Goal: Transaction & Acquisition: Purchase product/service

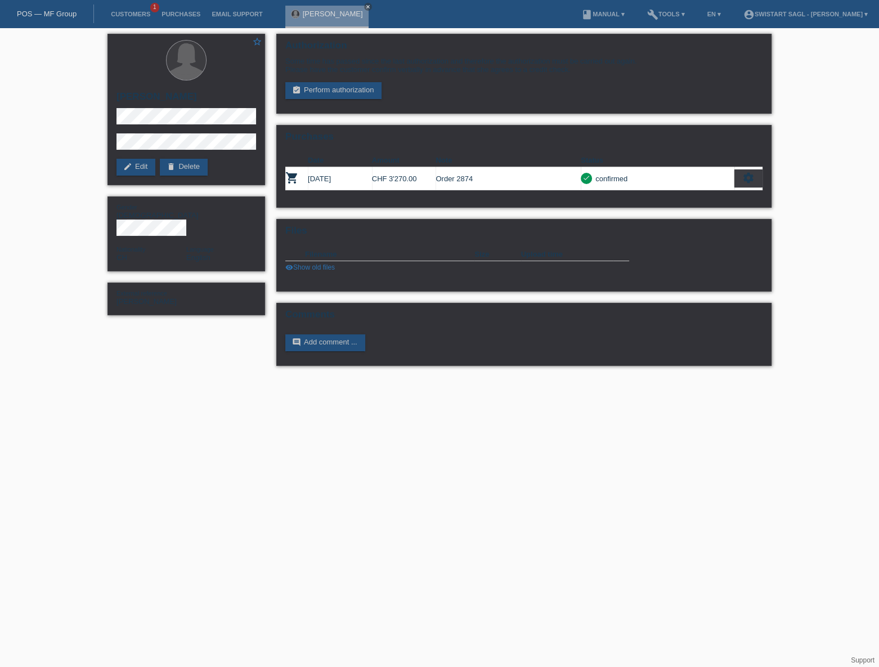
click at [118, 18] on li "Customers 1" at bounding box center [130, 14] width 51 height 29
click at [125, 11] on link "Customers" at bounding box center [130, 14] width 51 height 7
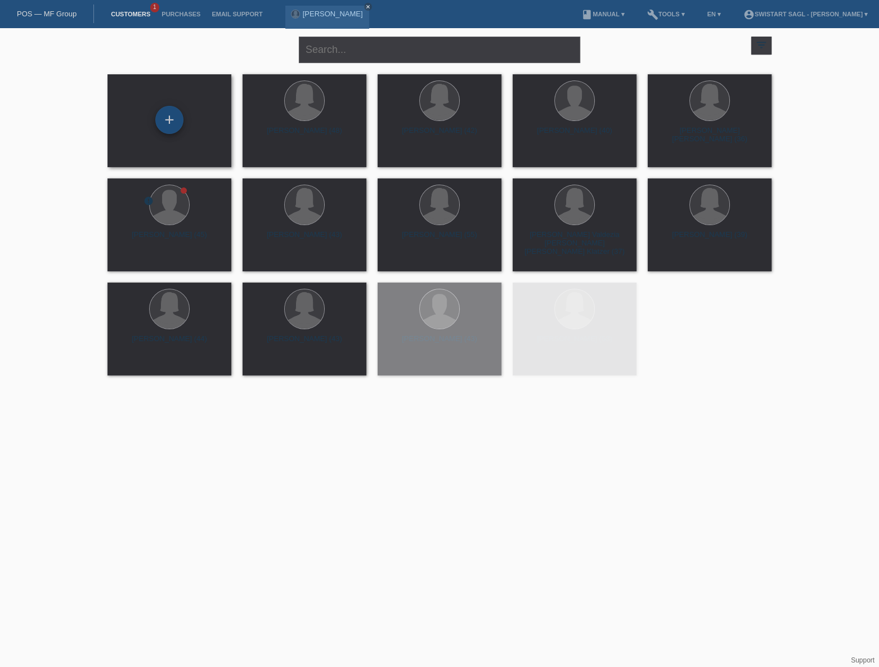
click at [160, 126] on div "+" at bounding box center [169, 120] width 28 height 28
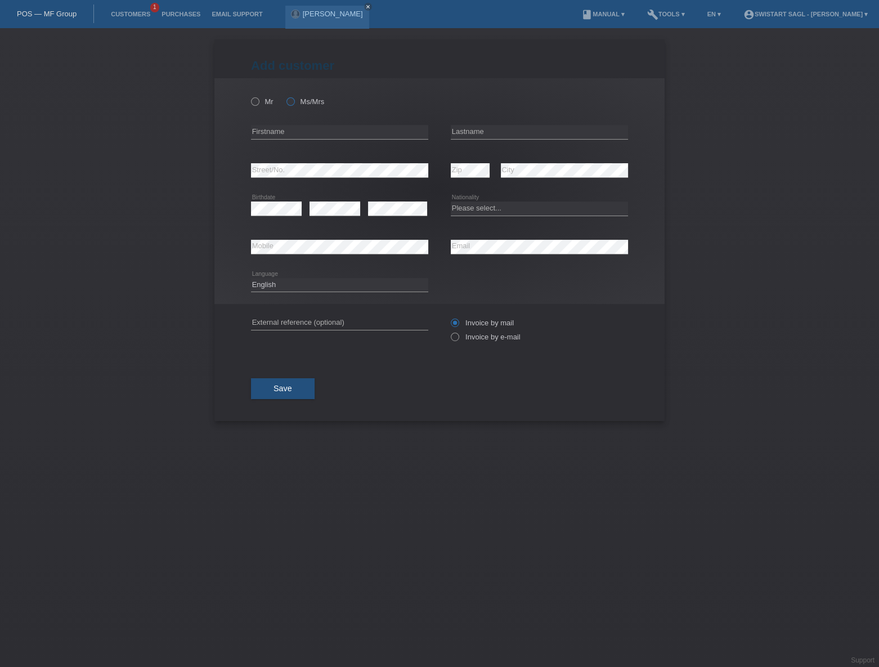
click at [310, 101] on label "Ms/Mrs" at bounding box center [306, 101] width 38 height 8
click at [294, 101] on input "Ms/Mrs" at bounding box center [290, 100] width 7 height 7
radio input "true"
click at [315, 135] on input "text" at bounding box center [339, 132] width 177 height 14
type input "Ranya"
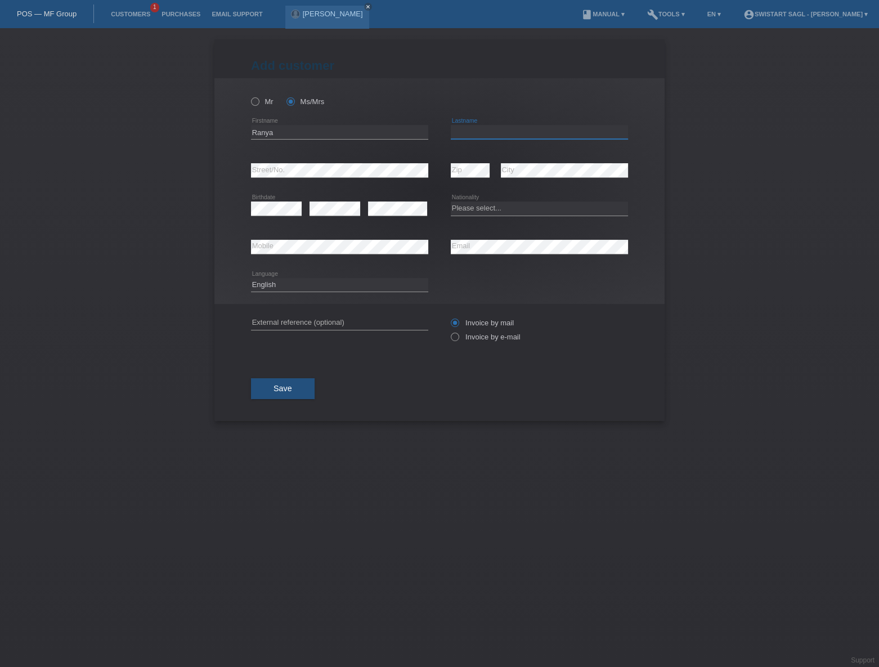
click at [515, 135] on input "text" at bounding box center [539, 132] width 177 height 14
paste input "Baghdadi"
type input "Baghdadi"
click at [487, 209] on select "Please select... Switzerland Austria Germany Liechtenstein ------------ Afghani…" at bounding box center [539, 209] width 177 height 14
select select "CH"
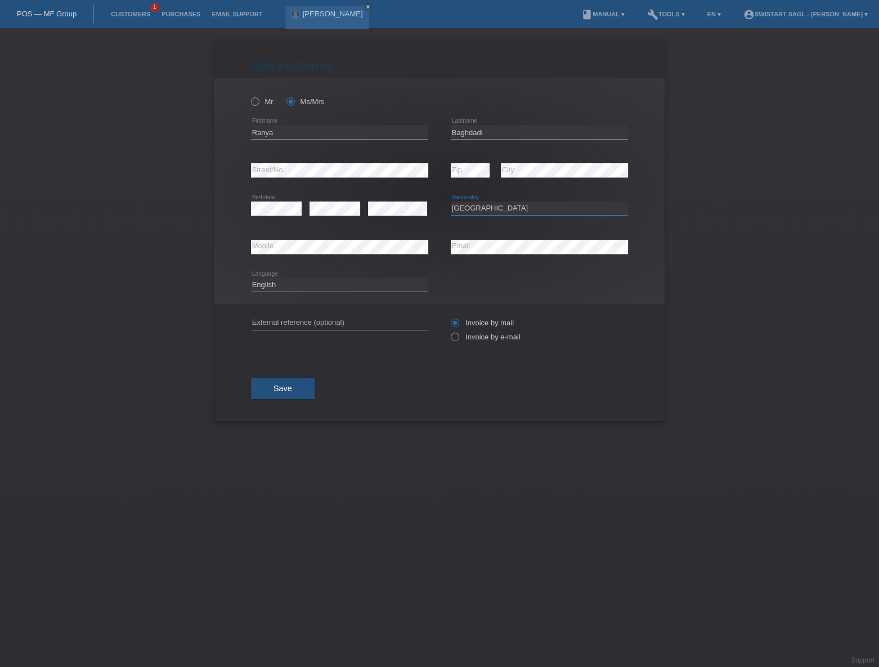
click at [451, 202] on select "Please select... Switzerland Austria Germany Liechtenstein ------------ Afghani…" at bounding box center [539, 209] width 177 height 14
click at [348, 321] on input "text" at bounding box center [339, 323] width 177 height 14
paste input "[PERSON_NAME]"
type input "[PERSON_NAME]"
click at [508, 382] on div "Save" at bounding box center [439, 388] width 377 height 65
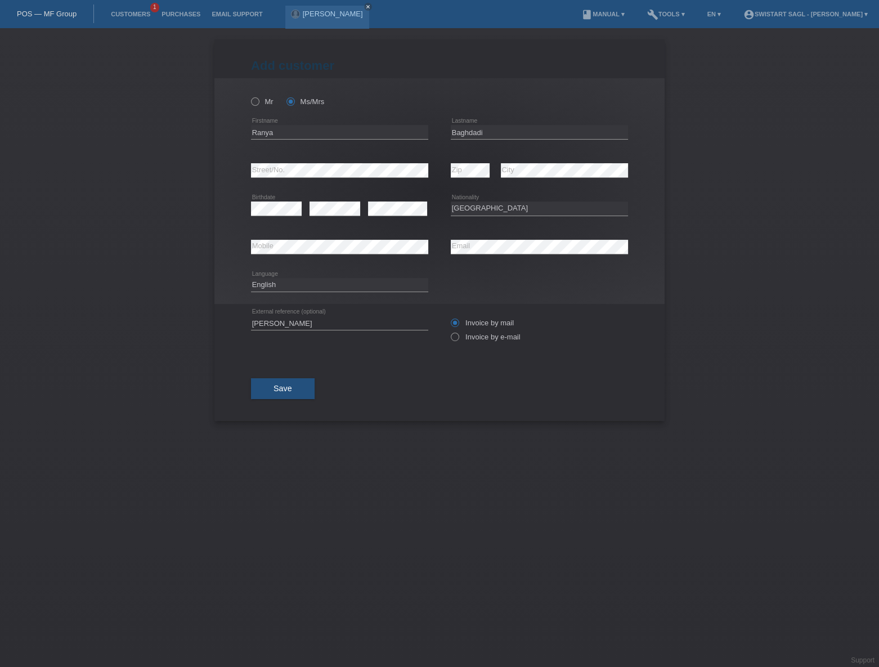
drag, startPoint x: 475, startPoint y: 333, endPoint x: 467, endPoint y: 345, distance: 14.5
click at [475, 333] on label "Invoice by e-mail" at bounding box center [486, 337] width 70 height 8
click at [458, 333] on input "Invoice by e-mail" at bounding box center [454, 340] width 7 height 14
radio input "true"
click at [303, 390] on button "Save" at bounding box center [283, 388] width 64 height 21
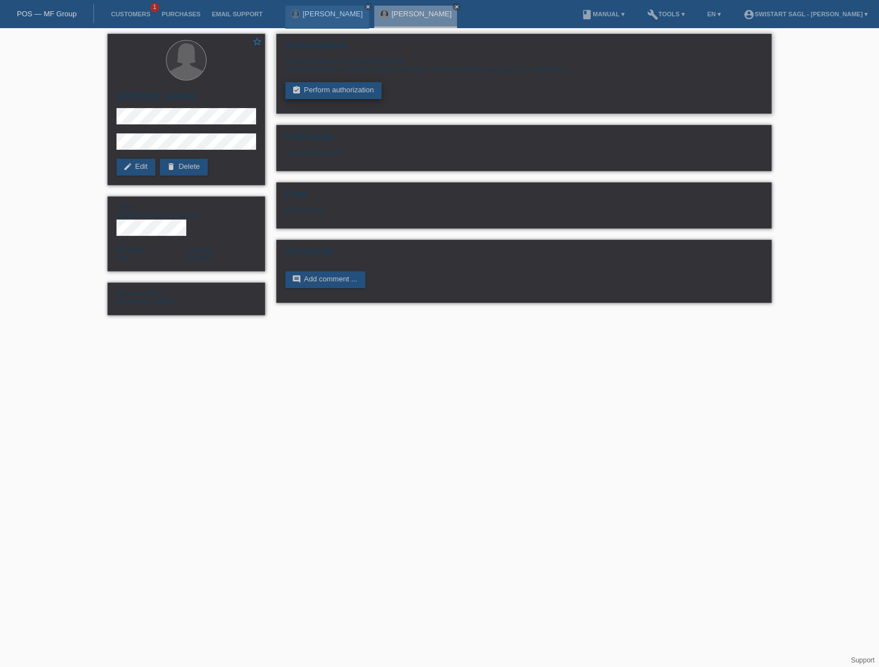
click at [352, 95] on link "assignment_turned_in Perform authorization" at bounding box center [333, 90] width 96 height 17
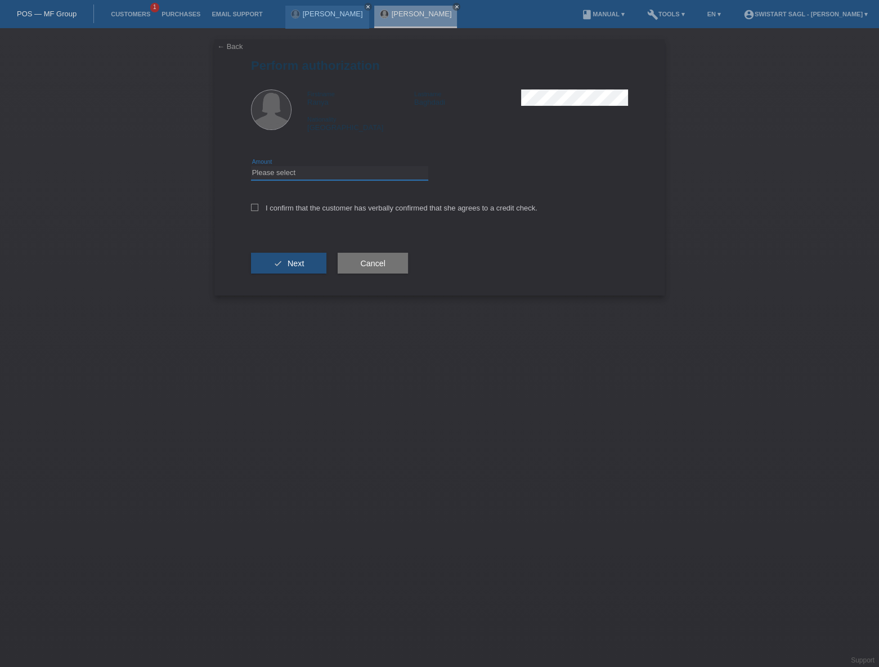
click at [329, 175] on select "Please select CHF 1.00 - CHF 499.00 CHF 500.00 - CHF 1'999.00 CHF 2'000.00 - CH…" at bounding box center [339, 173] width 177 height 14
click at [329, 171] on select "Please select CHF 1.00 - CHF 499.00 CHF 500.00 - CHF 1'999.00 CHF 2'000.00 - CH…" at bounding box center [339, 173] width 177 height 14
select select "3"
click at [251, 166] on select "Please select CHF 1.00 - CHF 499.00 CHF 500.00 - CHF 1'999.00 CHF 2'000.00 - CH…" at bounding box center [339, 173] width 177 height 14
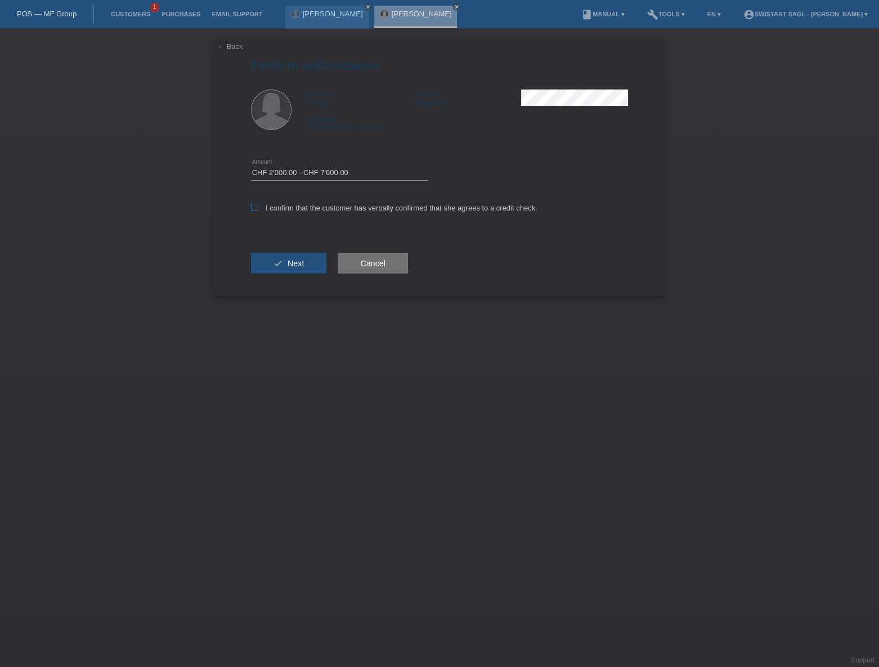
click at [260, 208] on label "I confirm that the customer has verbally confirmed that she agrees to a credit …" at bounding box center [394, 208] width 287 height 8
click at [258, 208] on input "I confirm that the customer has verbally confirmed that she agrees to a credit …" at bounding box center [254, 207] width 7 height 7
checkbox input "true"
click at [281, 262] on button "check Next" at bounding box center [288, 263] width 75 height 21
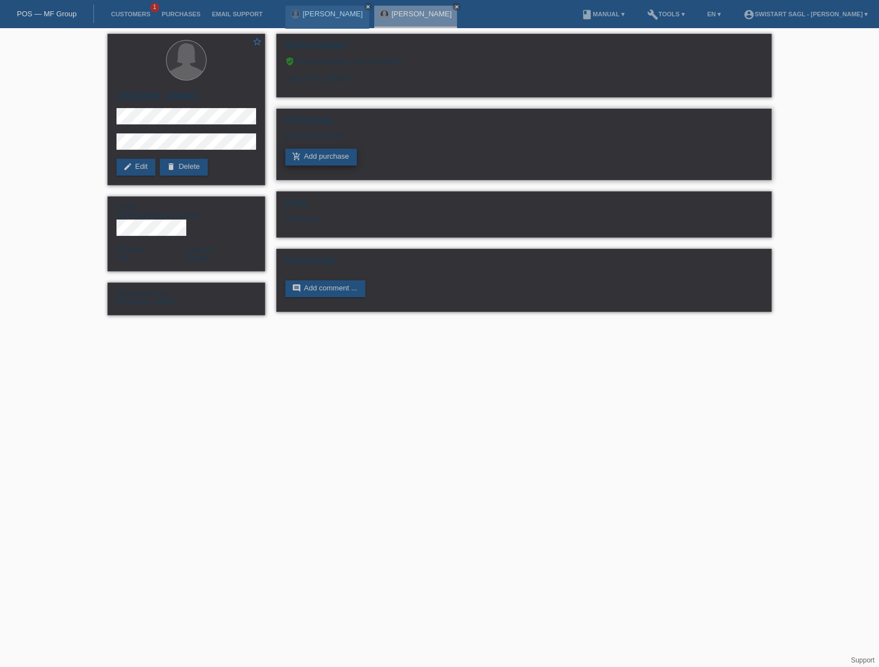
click at [321, 158] on link "add_shopping_cart Add purchase" at bounding box center [320, 157] width 71 height 17
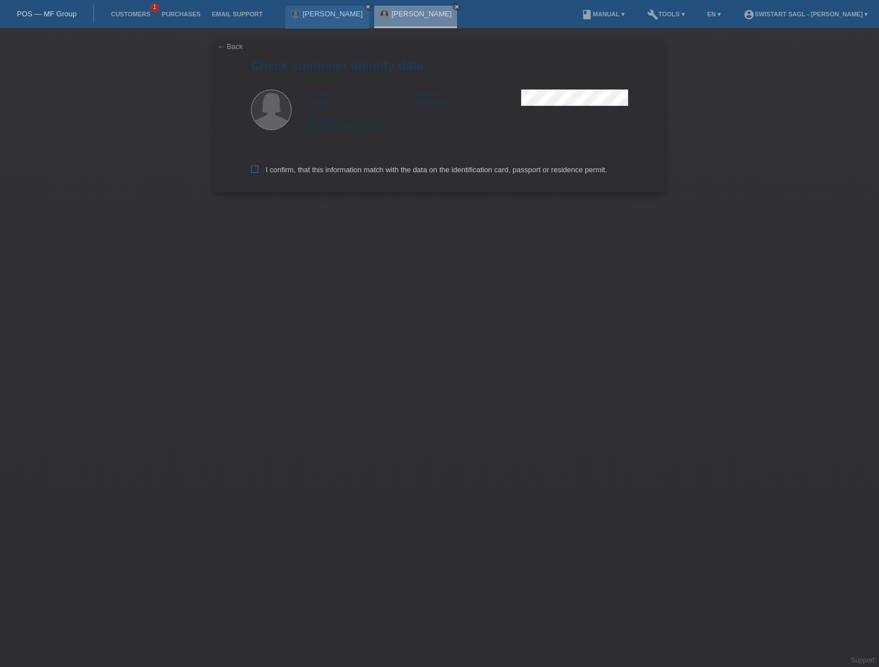
click at [254, 170] on icon at bounding box center [254, 169] width 7 height 7
click at [254, 170] on input "I confirm, that this information match with the data on the identification card…" at bounding box center [254, 169] width 7 height 7
checkbox input "true"
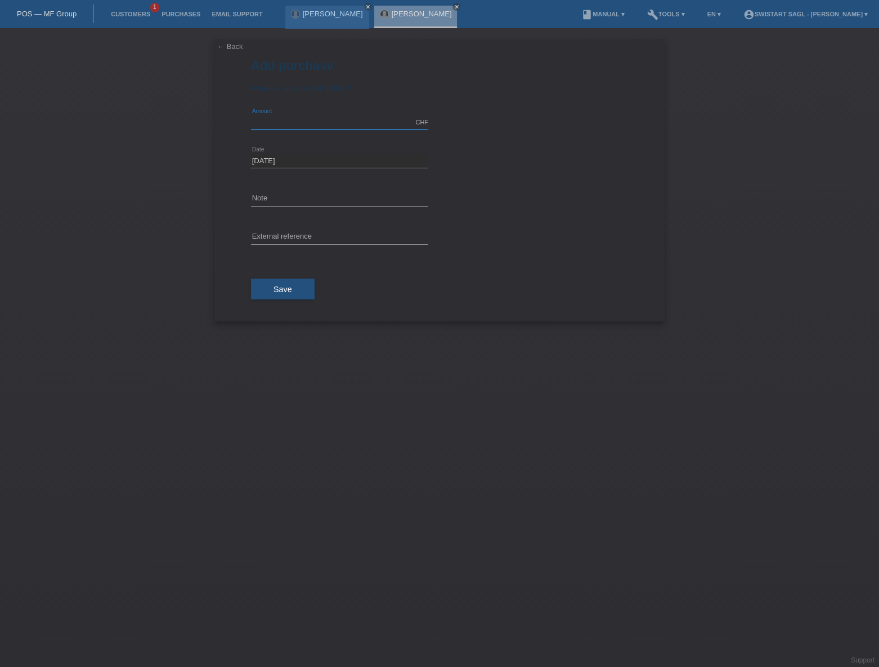
click at [303, 115] on input "text" at bounding box center [339, 122] width 177 height 14
click at [759, 241] on div "← Back Add purchase Available amount: CHF 3'960.70 error Amount" at bounding box center [439, 347] width 879 height 639
click at [404, 15] on link "[PERSON_NAME]" at bounding box center [422, 14] width 60 height 8
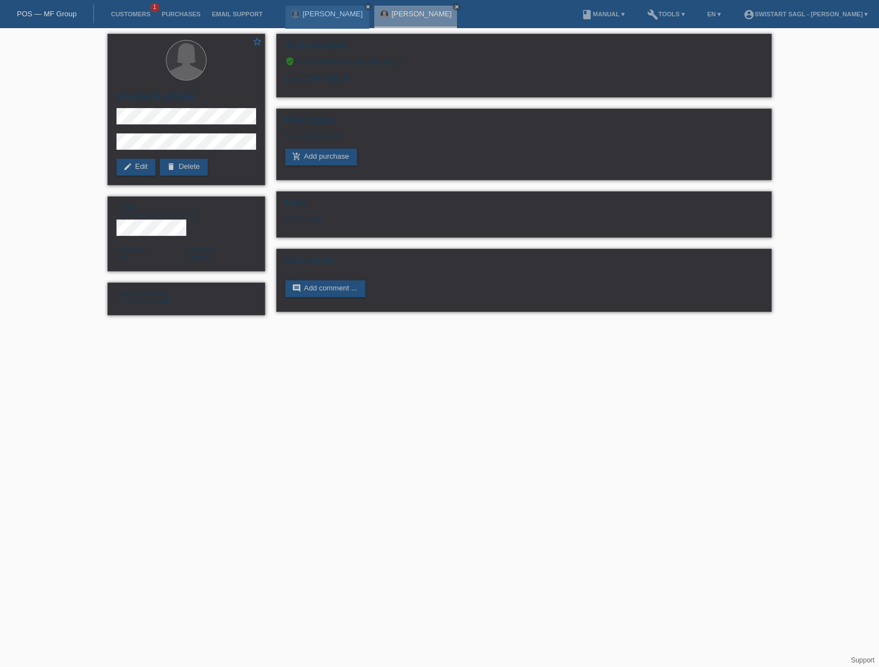
click at [238, 327] on html "POS — MF Group Customers 1 Purchases Email Support Souad Albrecht close close" at bounding box center [439, 163] width 879 height 327
click at [355, 327] on html "POS — MF Group Customers 1 Purchases Email Support Souad Albrecht close close" at bounding box center [439, 163] width 879 height 327
click at [324, 156] on link "add_shopping_cart Add purchase" at bounding box center [320, 157] width 71 height 17
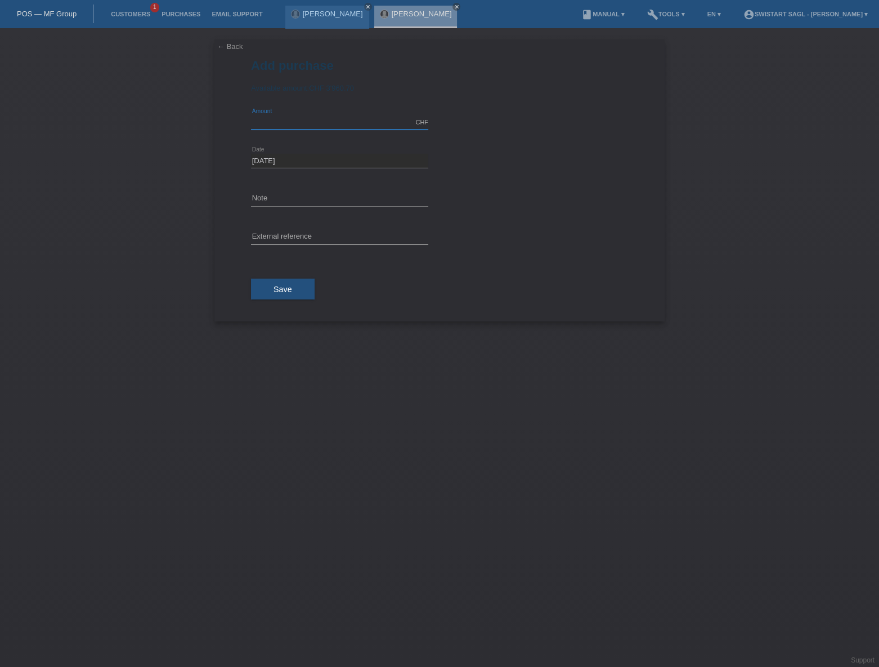
click at [298, 124] on input "text" at bounding box center [339, 122] width 177 height 14
type input "3870.00"
click at [289, 197] on input "text" at bounding box center [339, 199] width 177 height 14
type input "2942"
type input "Ranya - 2942"
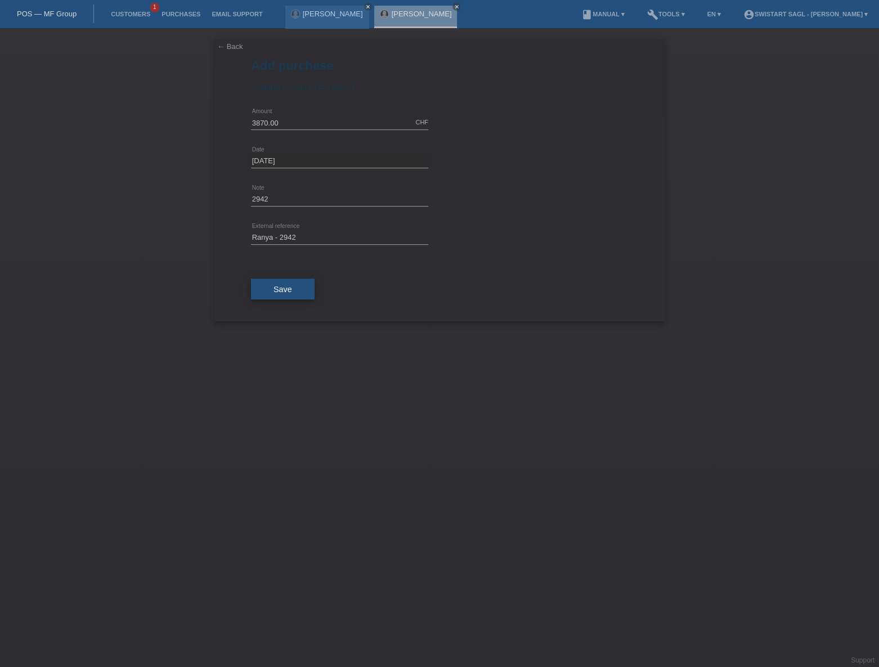
click at [283, 290] on span "Save" at bounding box center [283, 289] width 19 height 9
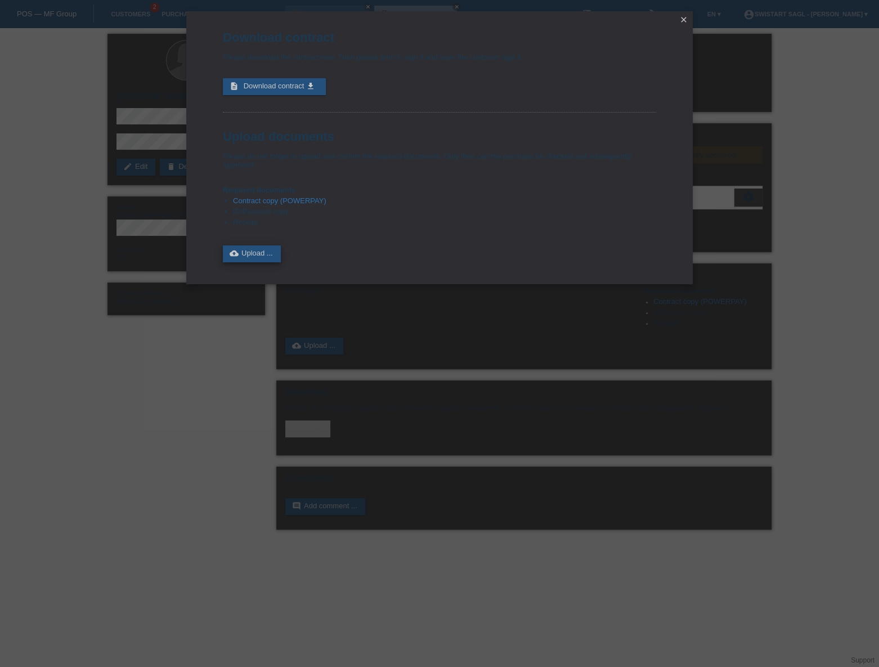
click at [261, 248] on link "cloud_upload Upload ..." at bounding box center [252, 253] width 58 height 17
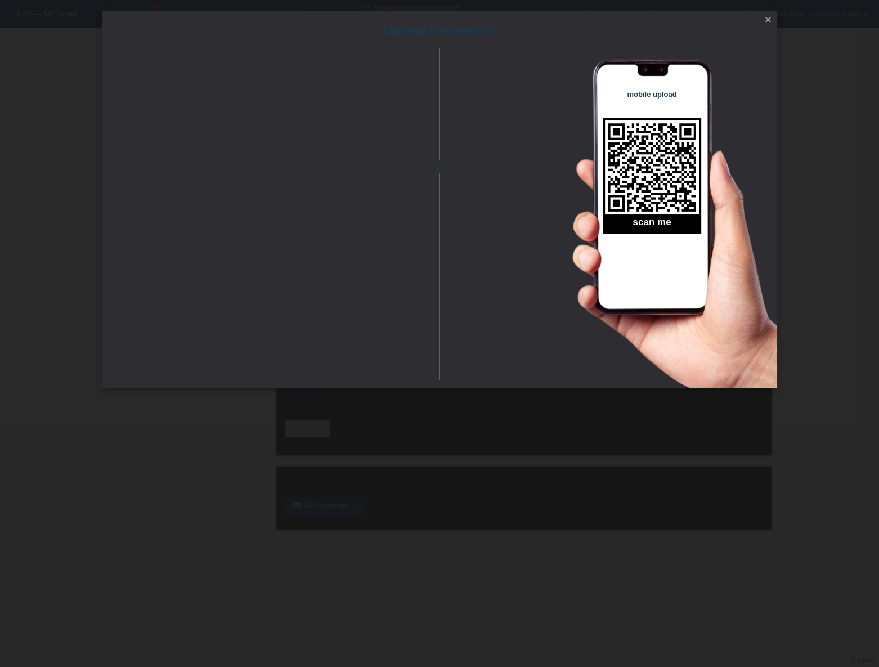
click at [770, 20] on icon "close" at bounding box center [768, 19] width 9 height 9
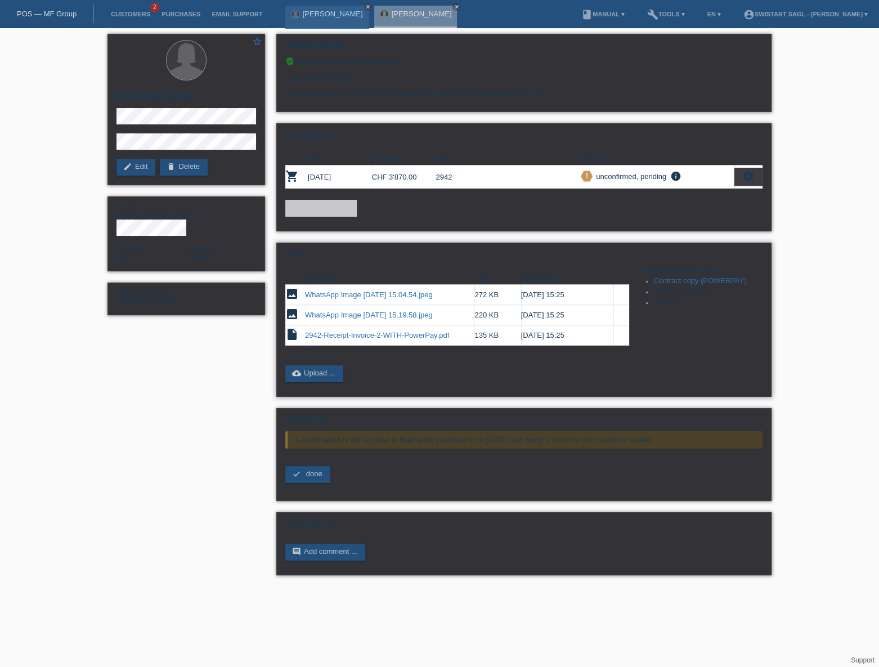
click at [719, 279] on link "Contract copy (POWERPAY)" at bounding box center [700, 280] width 93 height 8
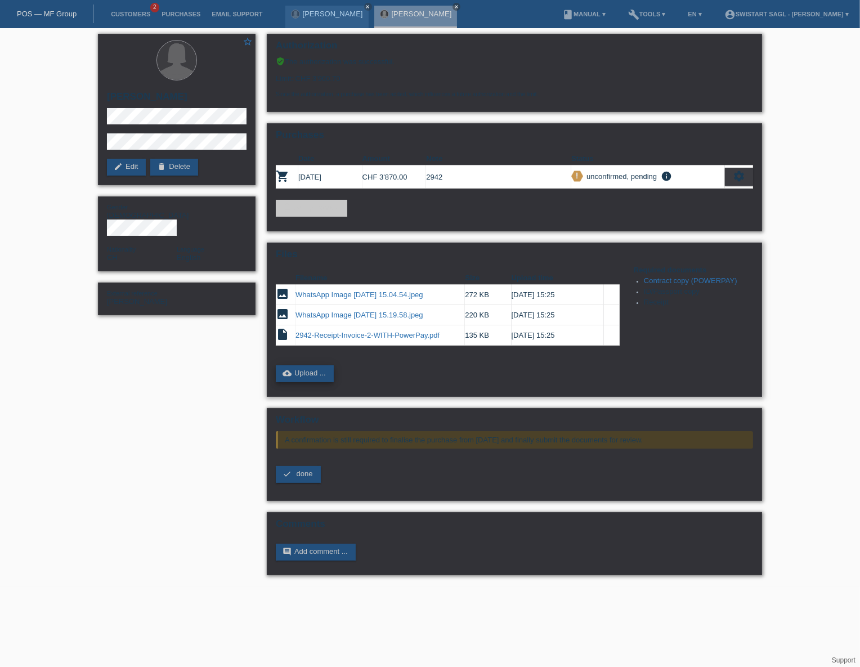
click at [298, 373] on link "cloud_upload Upload ..." at bounding box center [305, 373] width 58 height 17
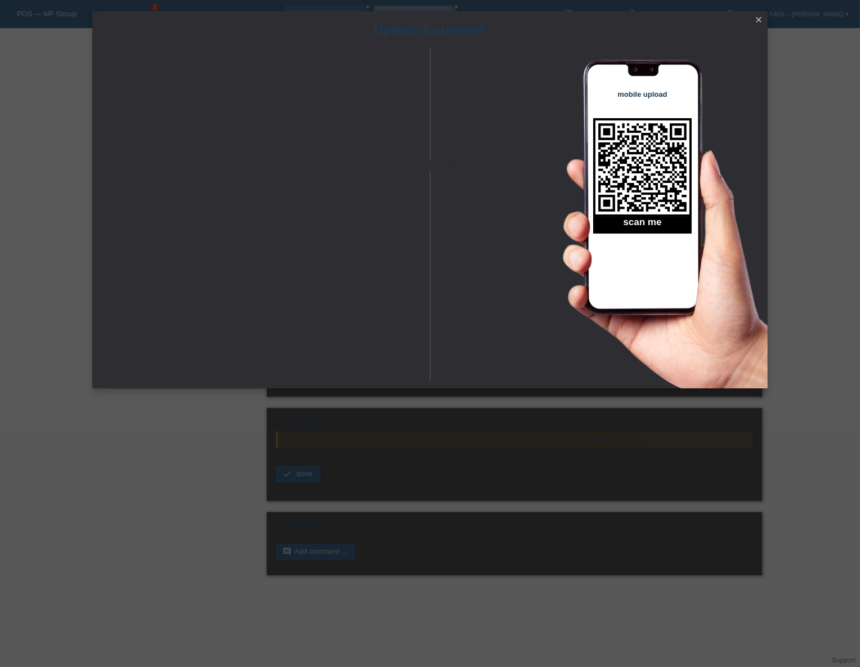
click at [754, 22] on icon "close" at bounding box center [758, 19] width 9 height 9
